Goal: Task Accomplishment & Management: Complete application form

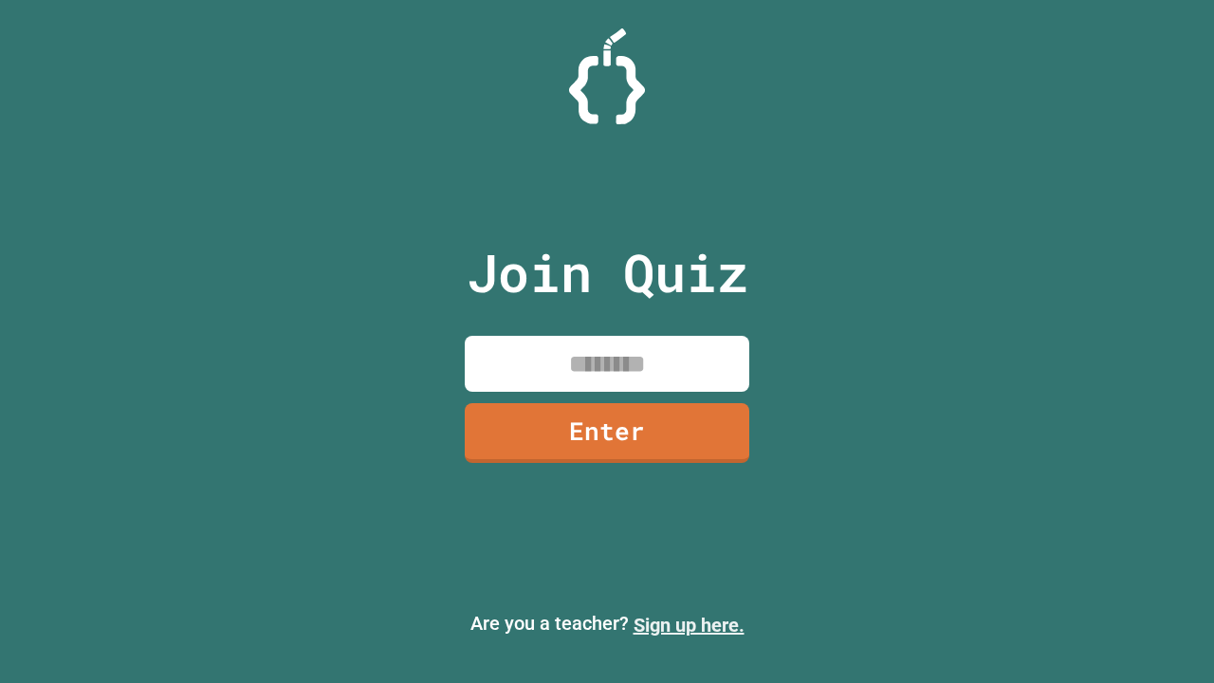
click at [688, 625] on link "Sign up here." at bounding box center [688, 625] width 111 height 23
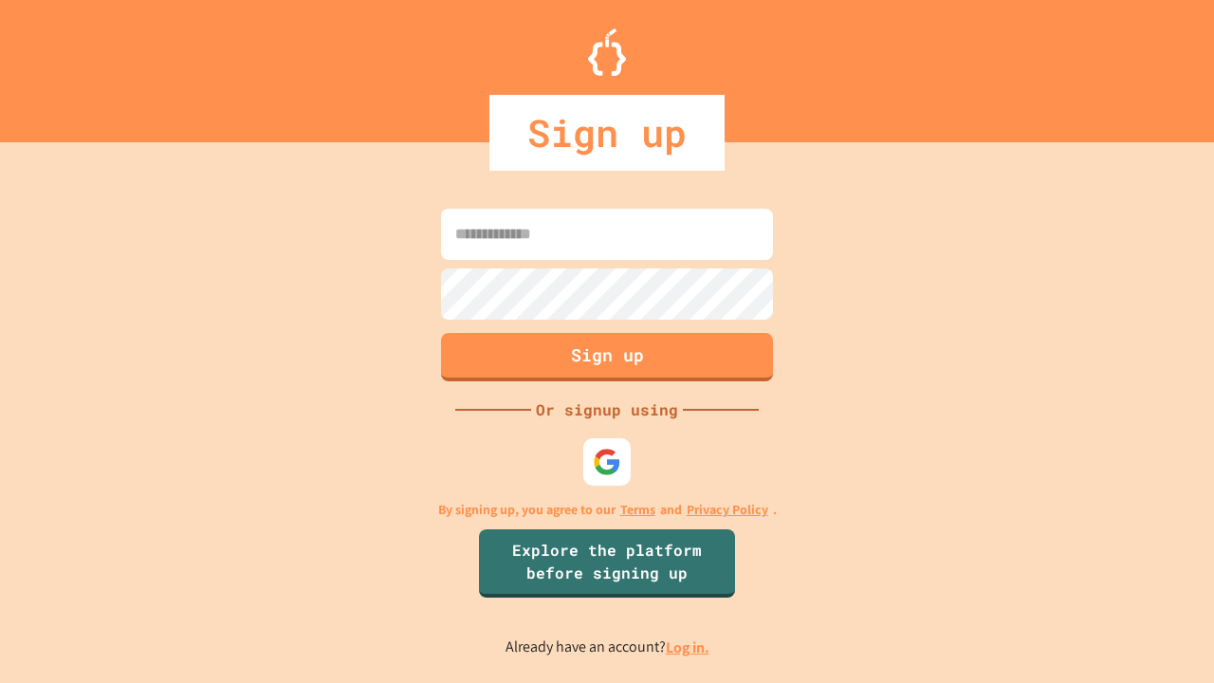
click at [688, 647] on link "Log in." at bounding box center [688, 647] width 44 height 20
